Goal: Transaction & Acquisition: Obtain resource

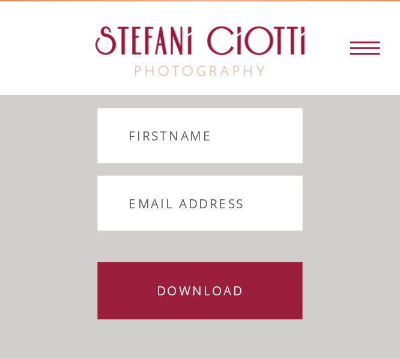
scroll to position [1020, 0]
click at [228, 149] on label "First c name" at bounding box center [199, 135] width 205 height 55
click at [228, 149] on input "First c name" at bounding box center [199, 135] width 205 height 55
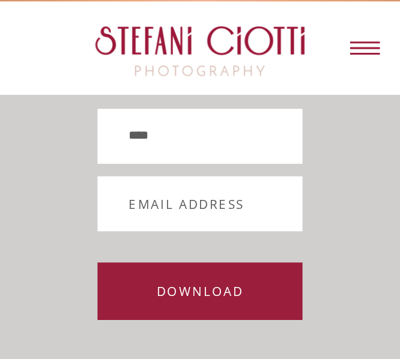
type input "****"
click at [258, 188] on label "Email a V ddress" at bounding box center [199, 203] width 205 height 55
click at [258, 188] on input "Email a V ddress" at bounding box center [199, 203] width 205 height 55
type input "**********"
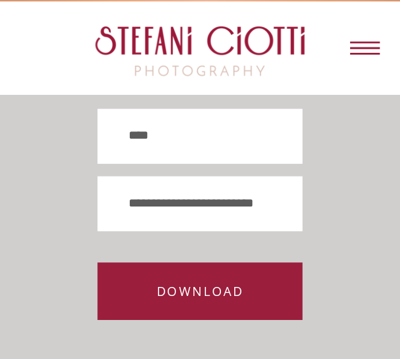
scroll to position [0, 0]
click at [252, 269] on button "DOWNLOAD" at bounding box center [199, 291] width 205 height 58
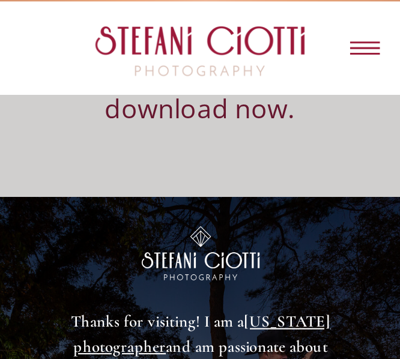
scroll to position [1261, 0]
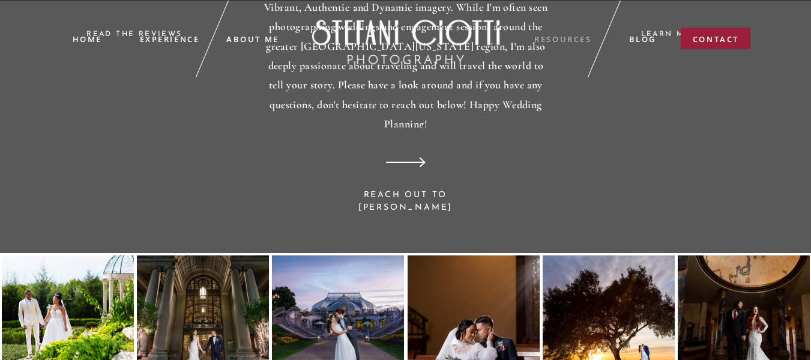
scroll to position [2357, 0]
